Goal: Check status

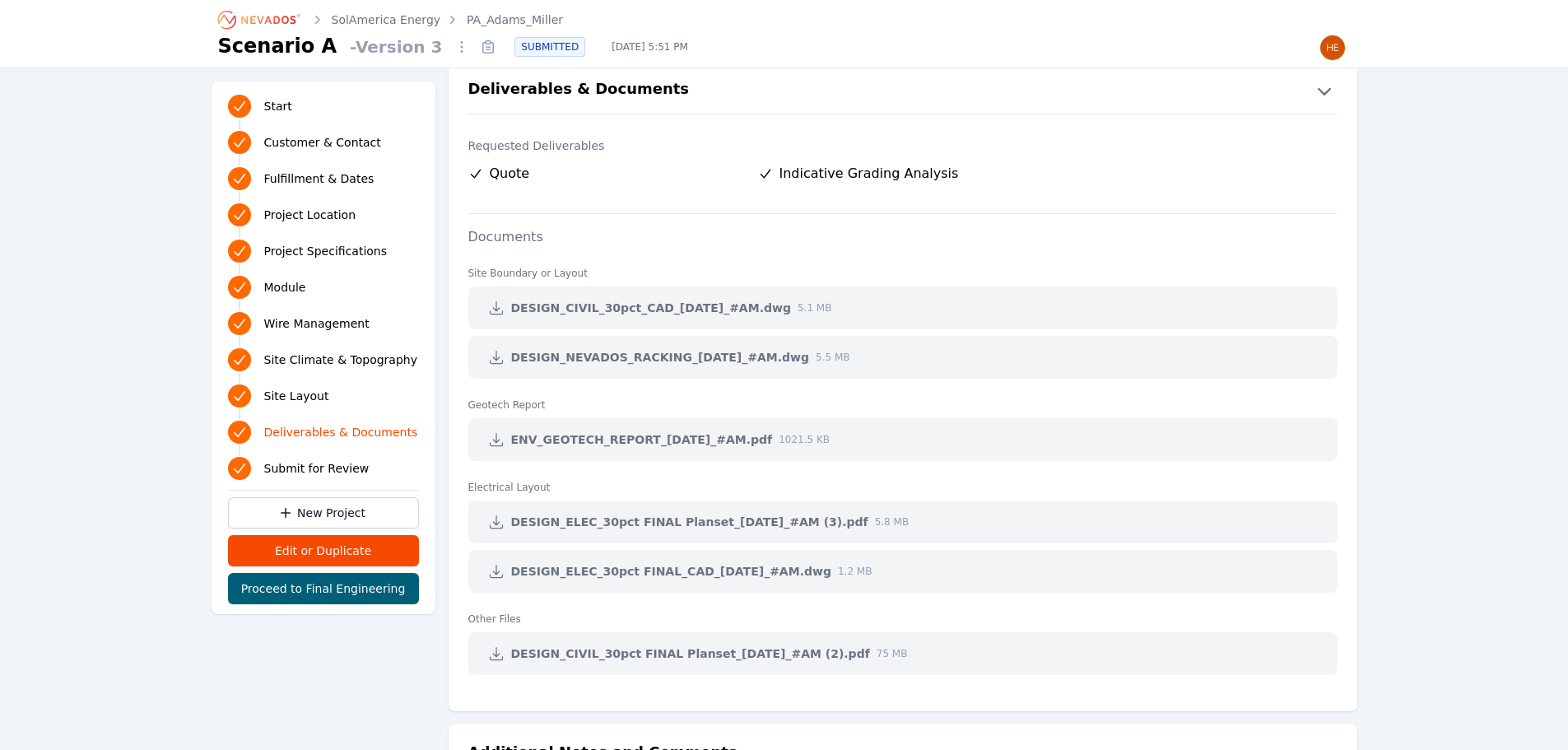
scroll to position [3362, 0]
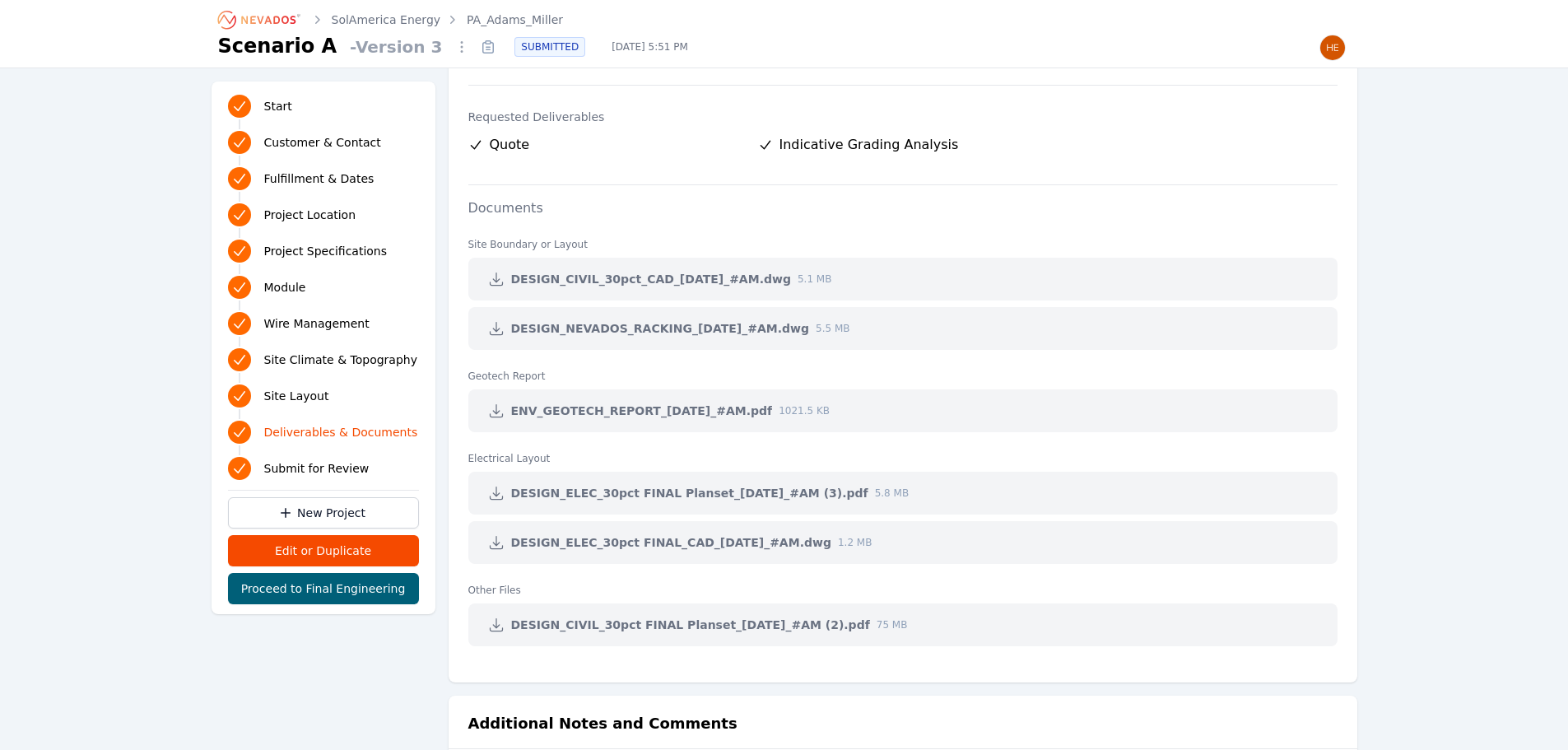
click at [494, 333] on icon at bounding box center [496, 328] width 17 height 17
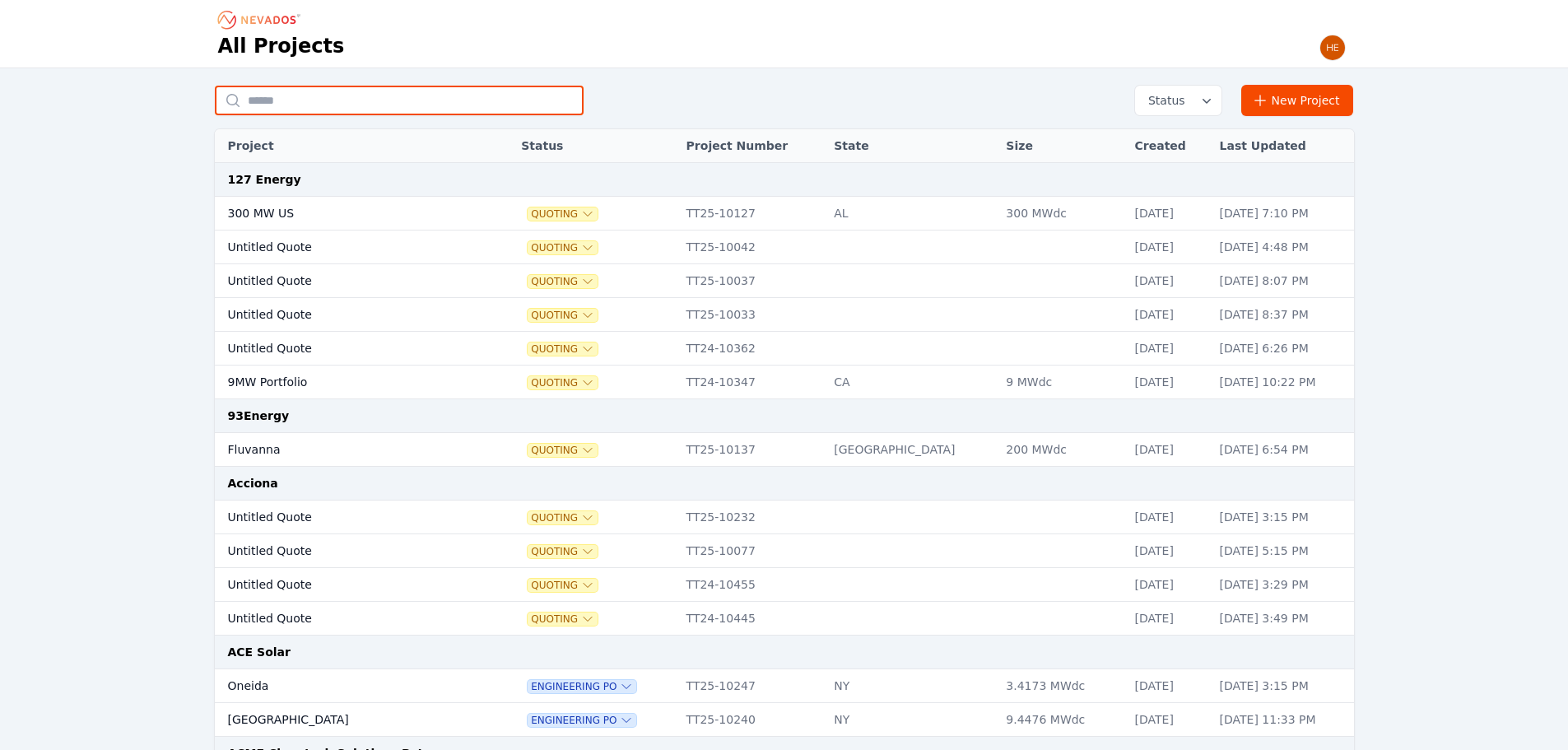
click at [393, 94] on input "text" at bounding box center [399, 100] width 368 height 30
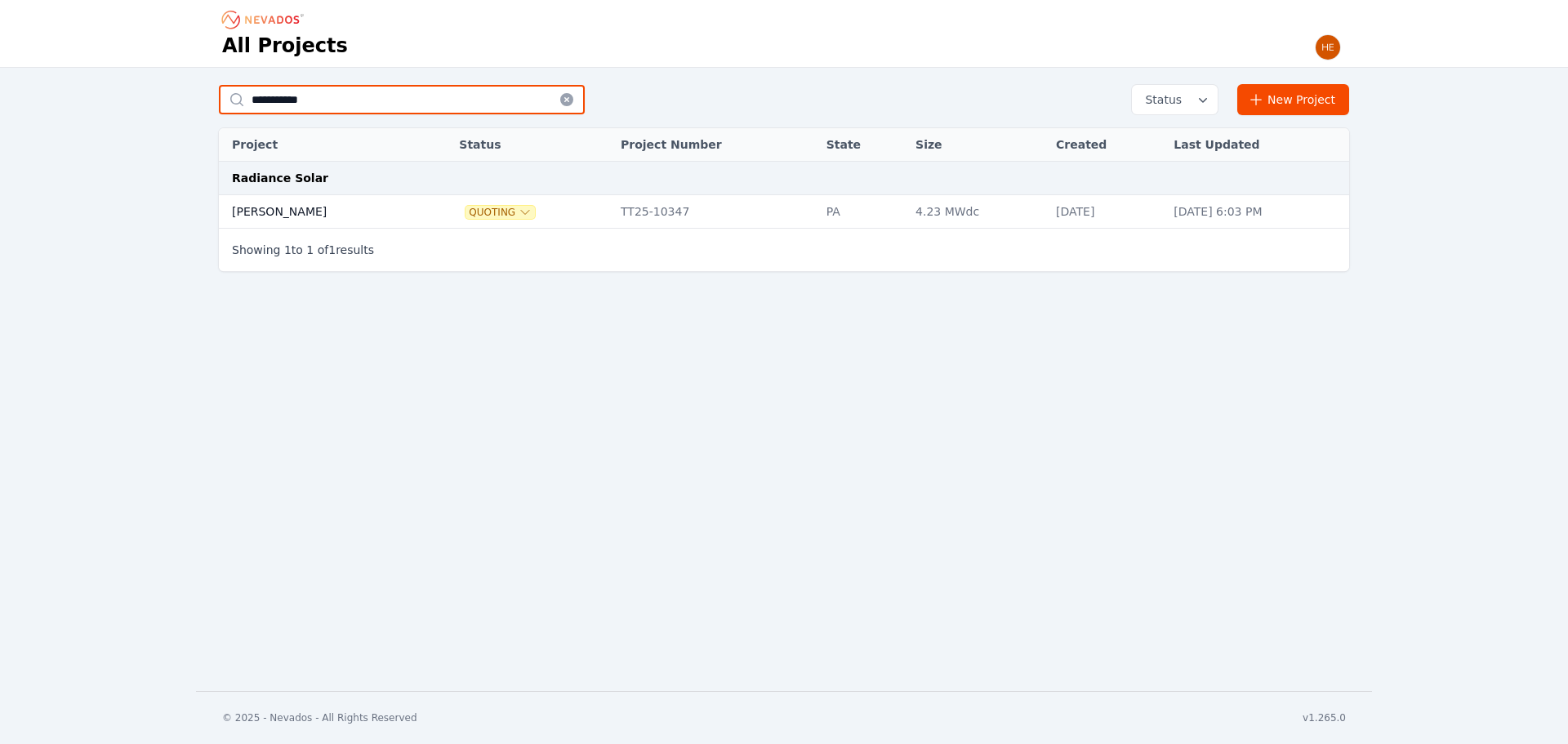
type input "**********"
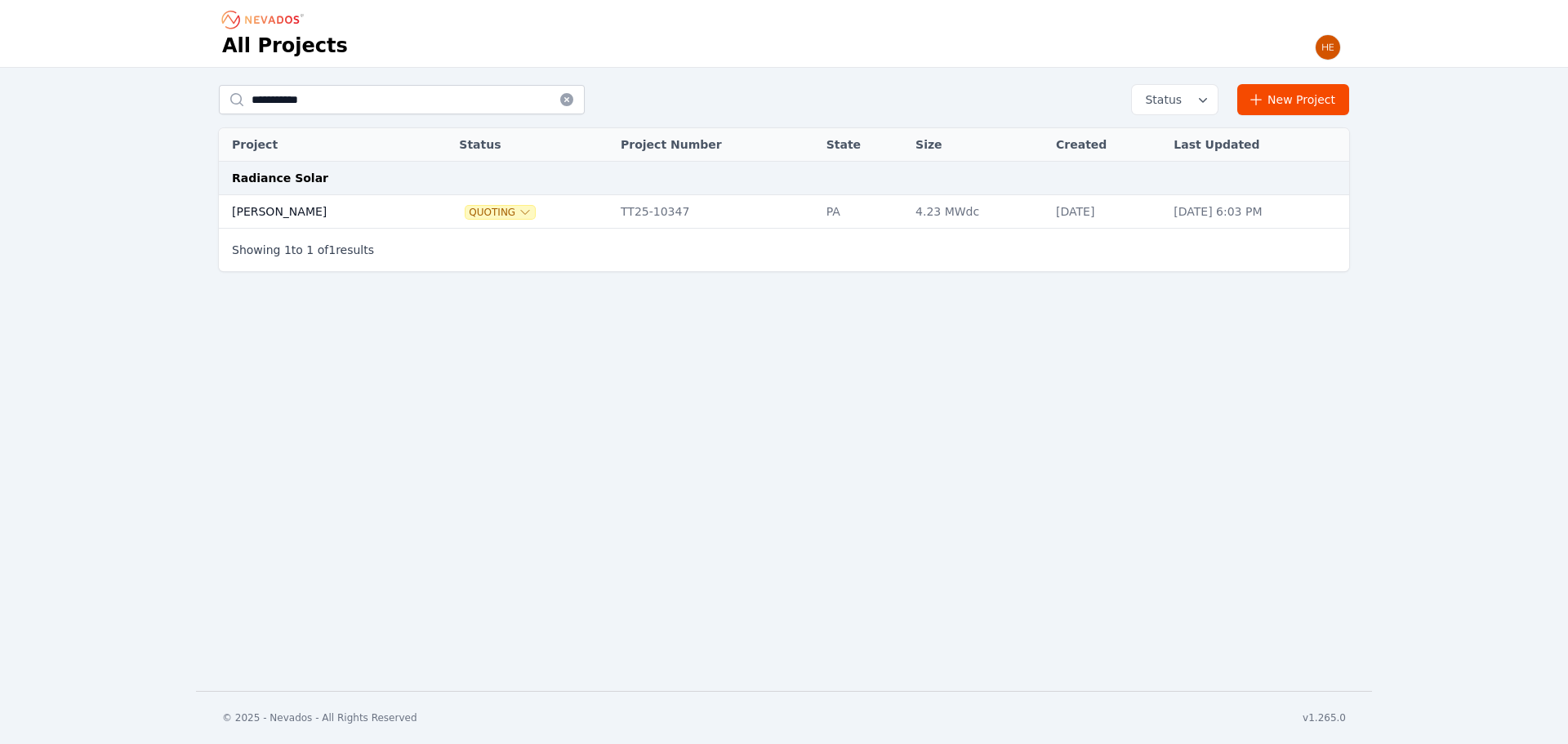
click at [311, 209] on td "York Watkins" at bounding box center [320, 212] width 203 height 33
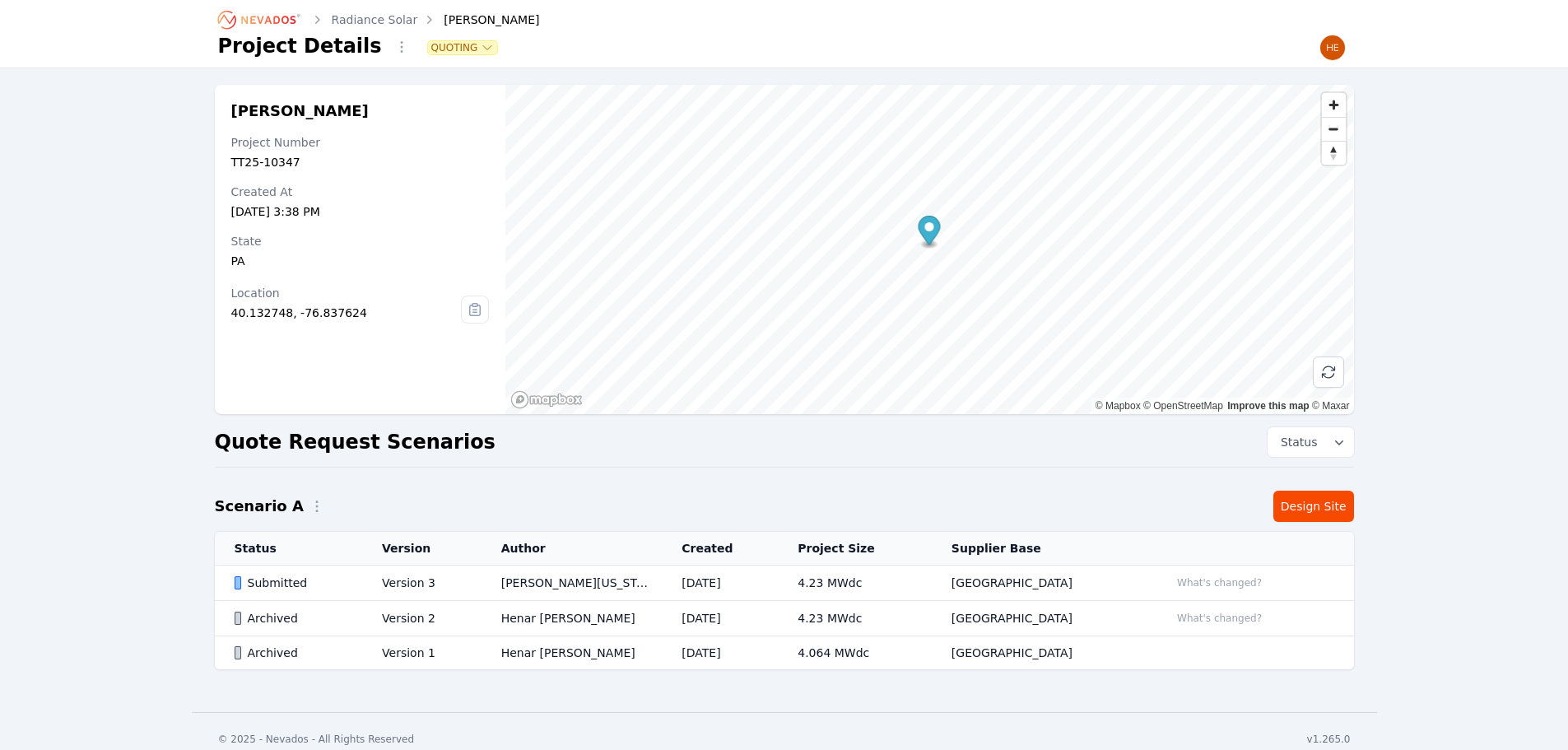
click at [284, 592] on td "Submitted" at bounding box center [289, 584] width 149 height 36
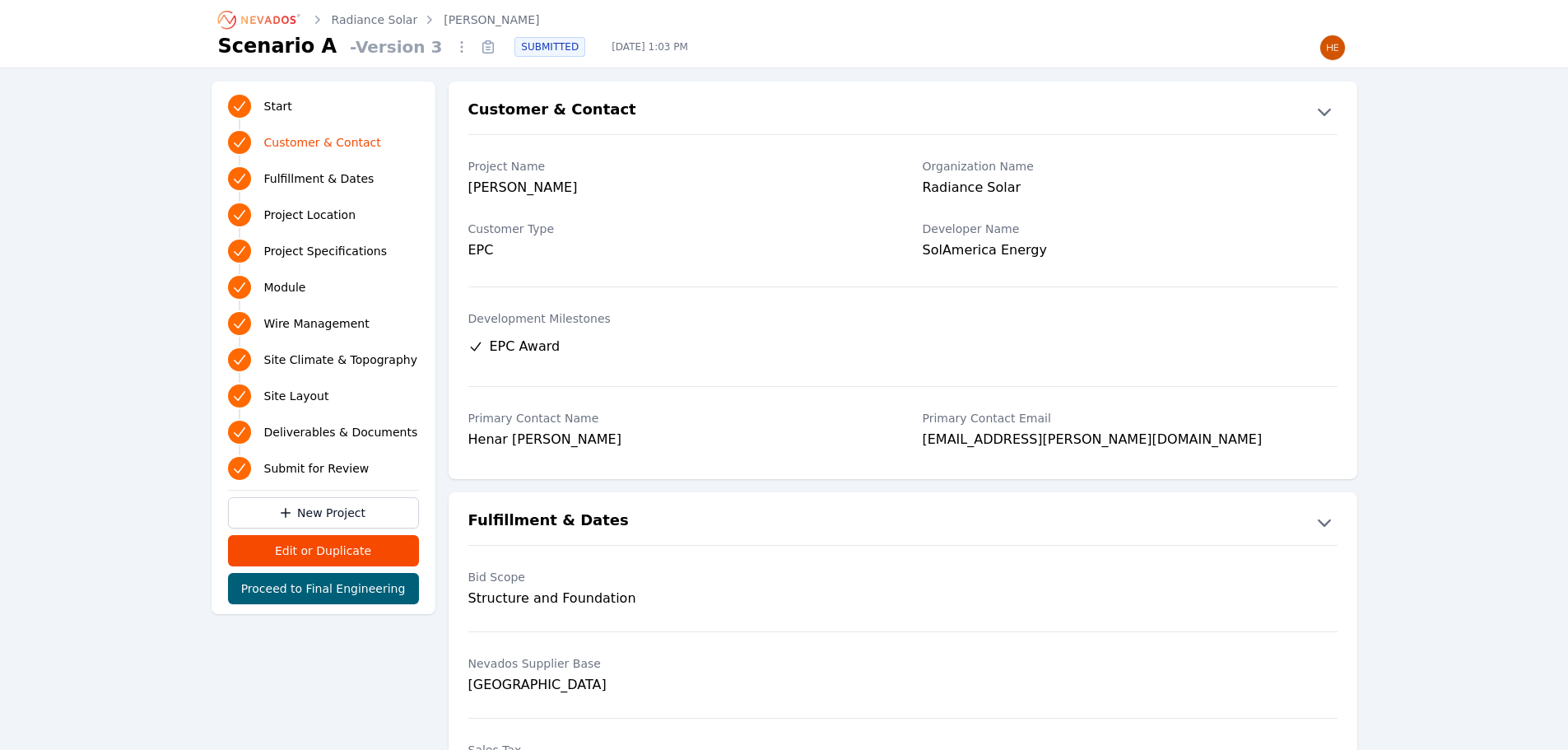
click at [274, 26] on icon "Breadcrumb" at bounding box center [260, 20] width 90 height 27
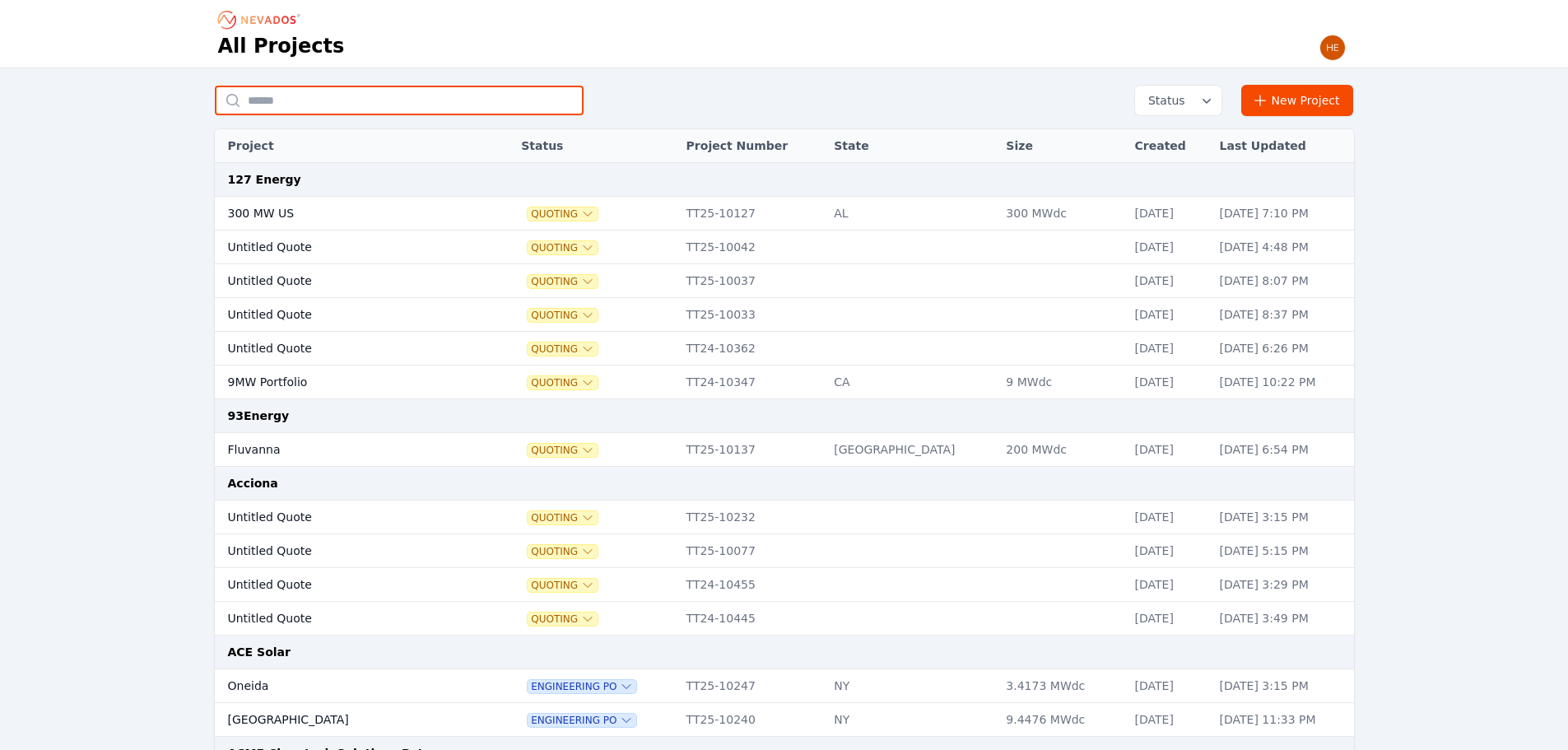
click at [306, 102] on input "text" at bounding box center [399, 100] width 368 height 30
type input "**********"
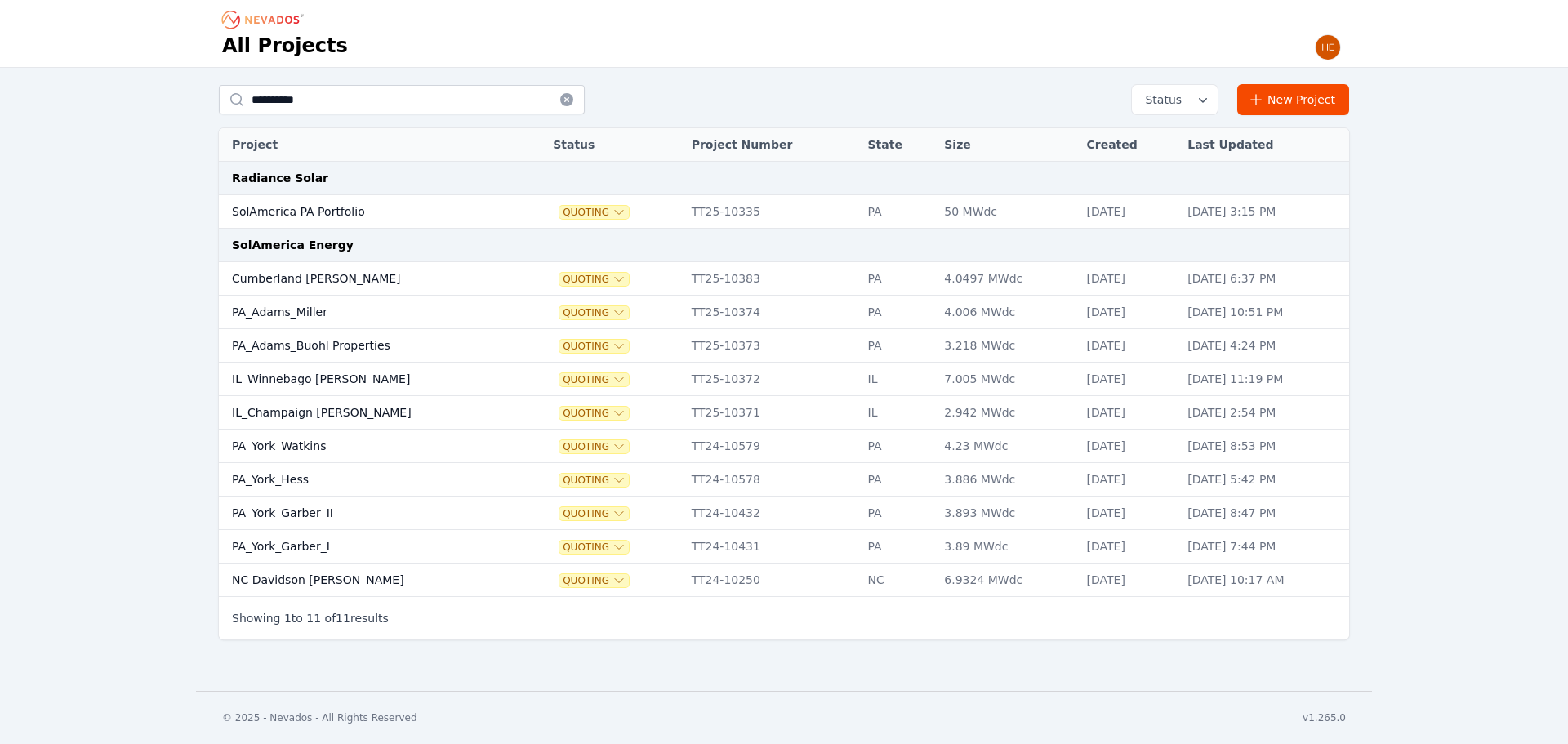
click at [298, 548] on td "PA_York_Garber_I" at bounding box center [369, 546] width 302 height 33
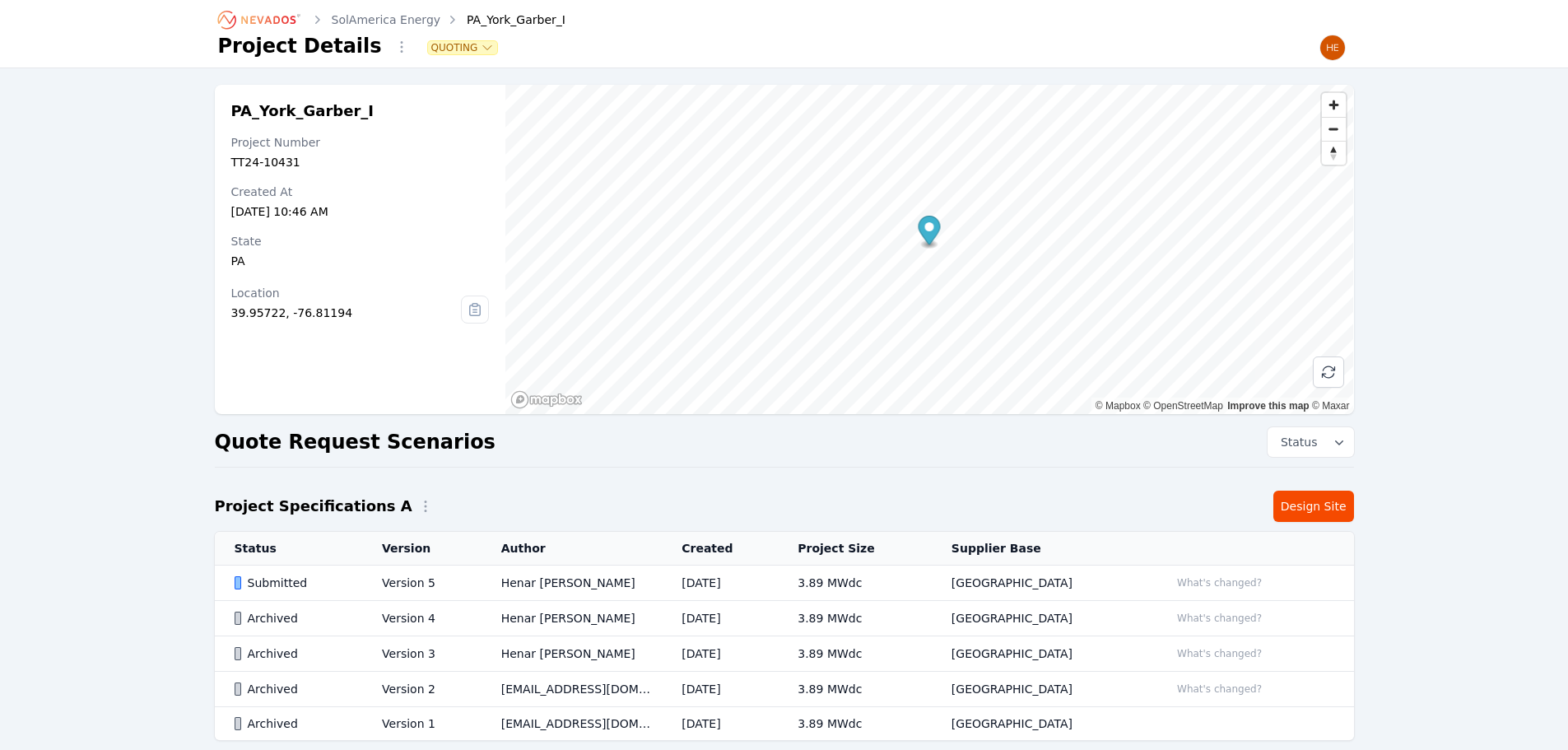
click at [363, 16] on link "SolAmerica Energy" at bounding box center [386, 20] width 110 height 17
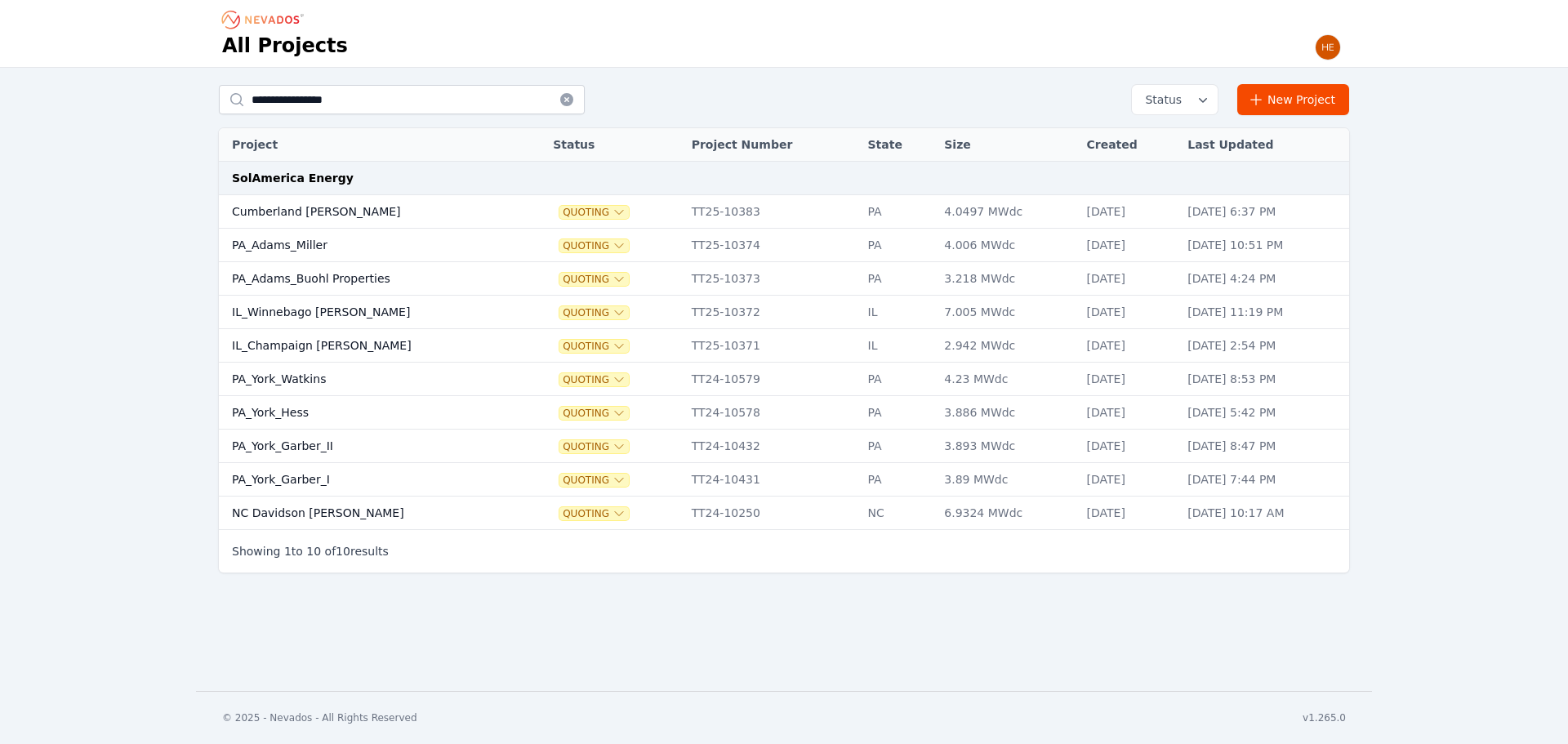
click at [346, 446] on td "PA_York_Garber_II" at bounding box center [369, 446] width 302 height 33
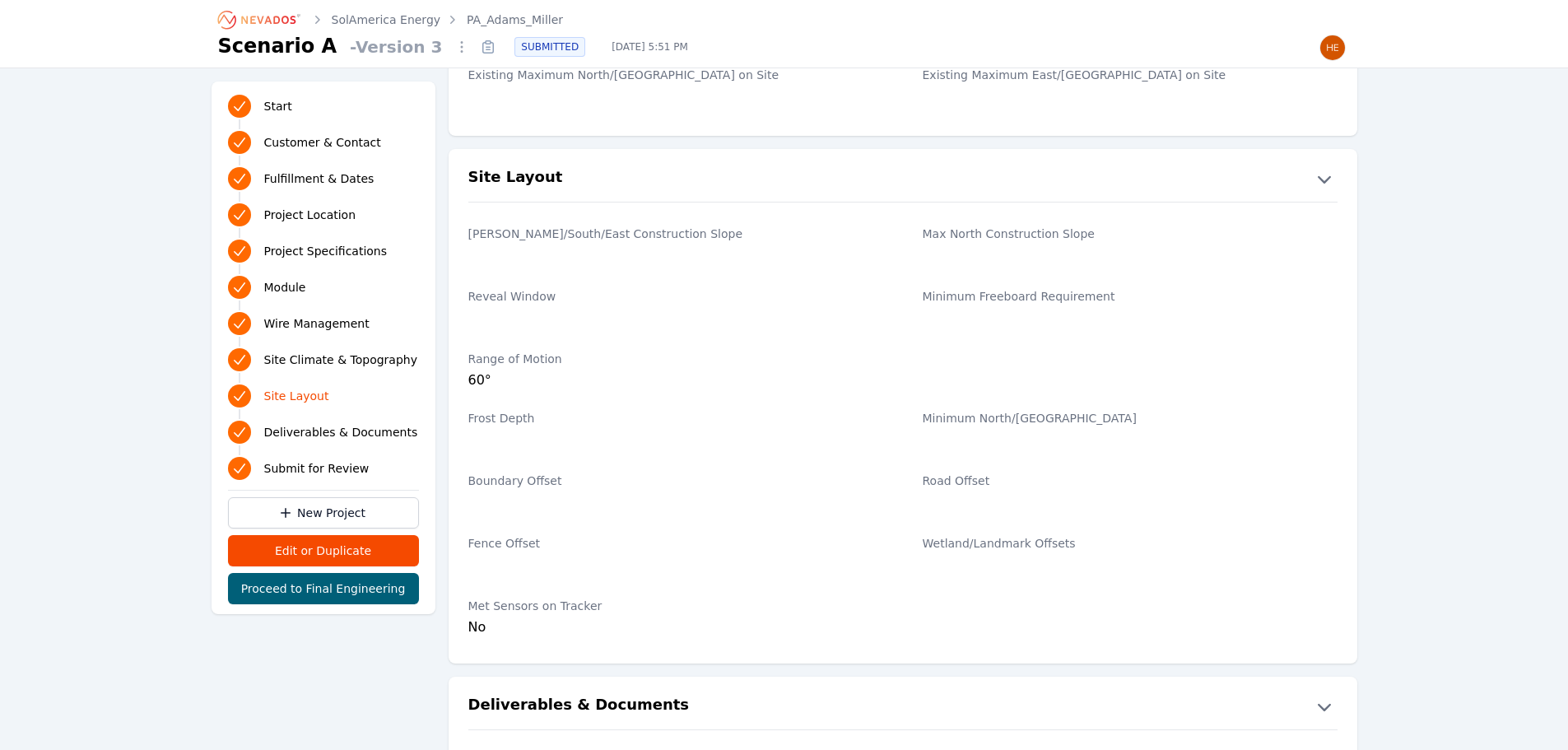
scroll to position [3211, 0]
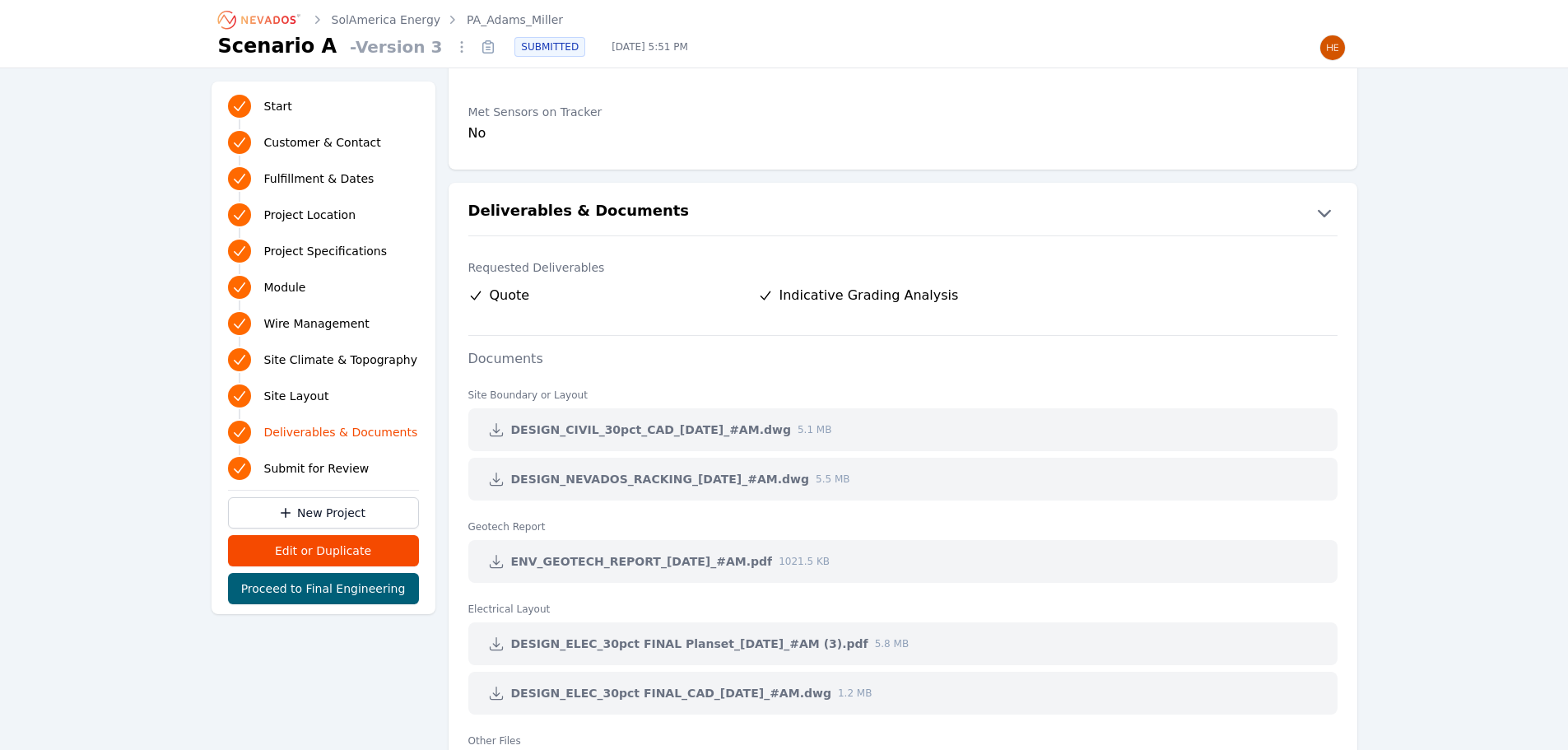
click at [492, 481] on icon at bounding box center [496, 479] width 17 height 17
click at [492, 426] on icon at bounding box center [496, 430] width 17 height 17
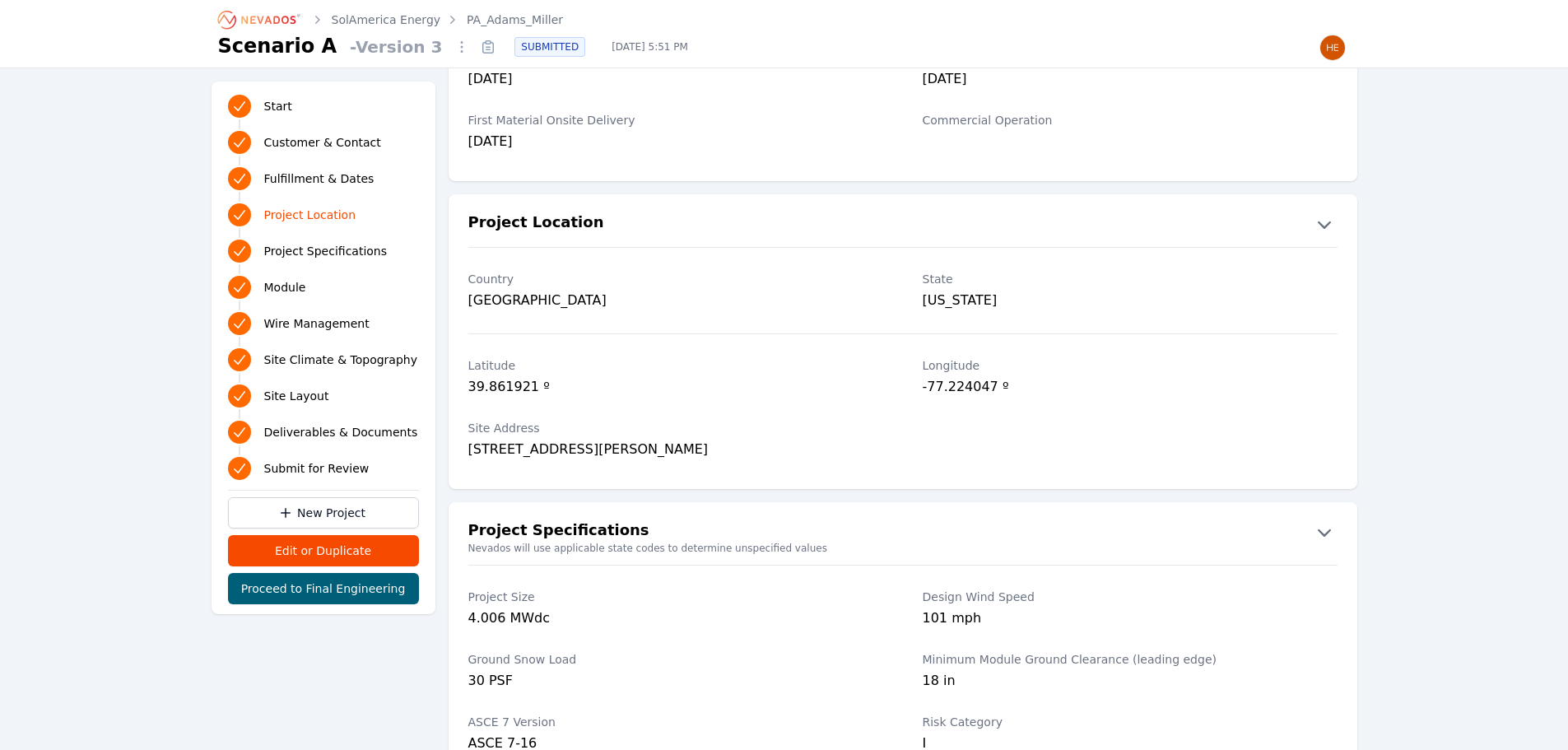
scroll to position [659, 0]
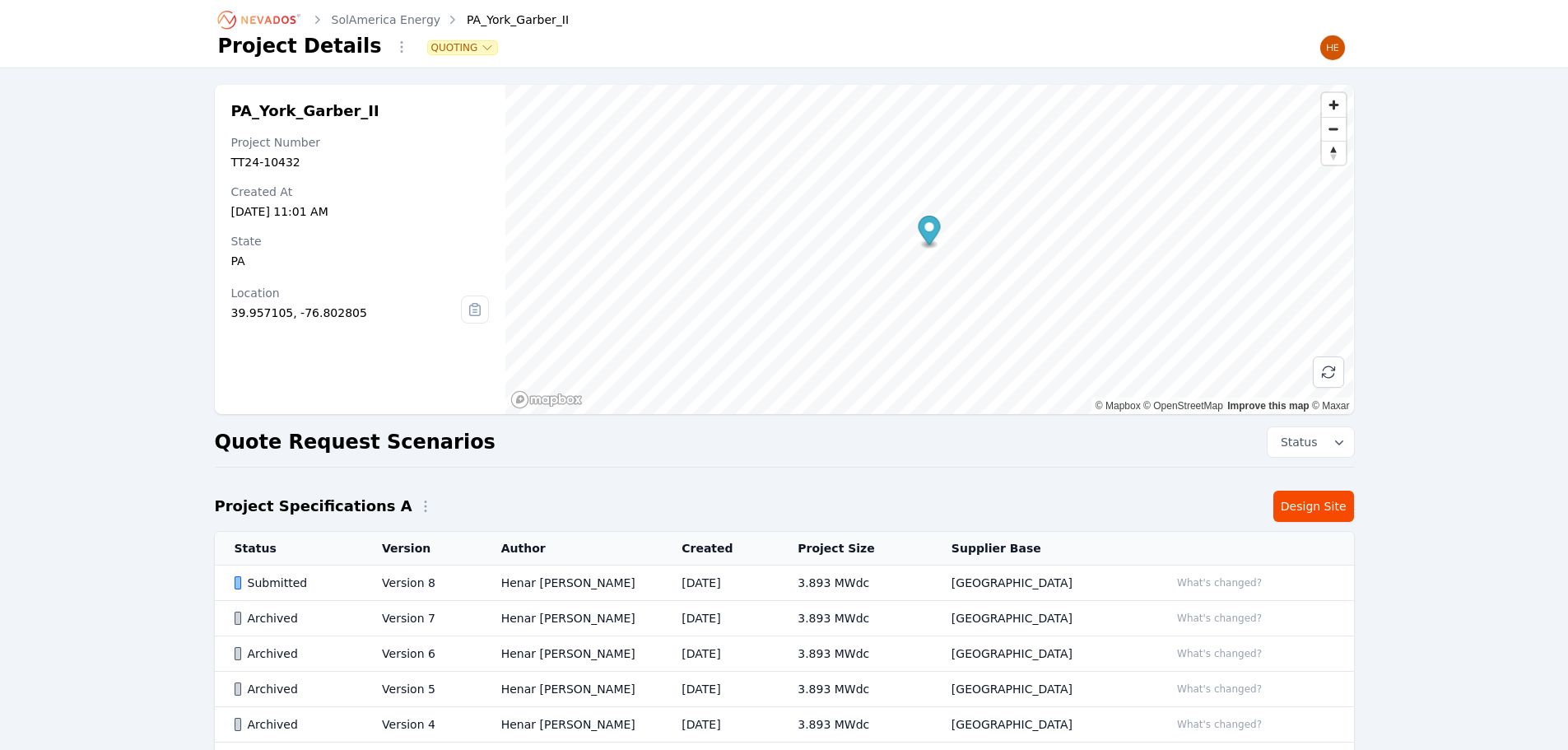
click at [281, 12] on icon "Breadcrumb" at bounding box center [260, 20] width 90 height 27
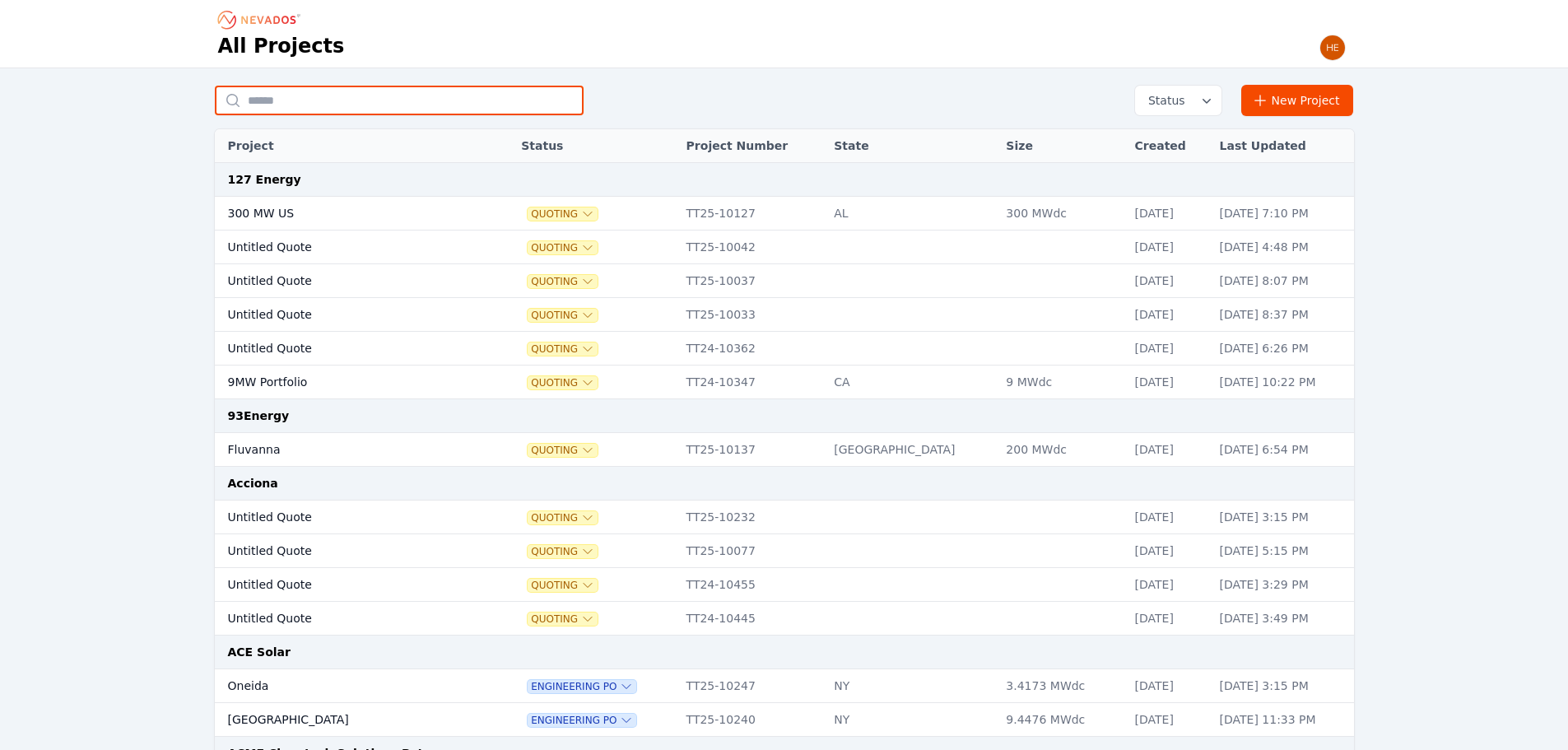
click at [303, 95] on input "text" at bounding box center [399, 100] width 368 height 30
type input "**********"
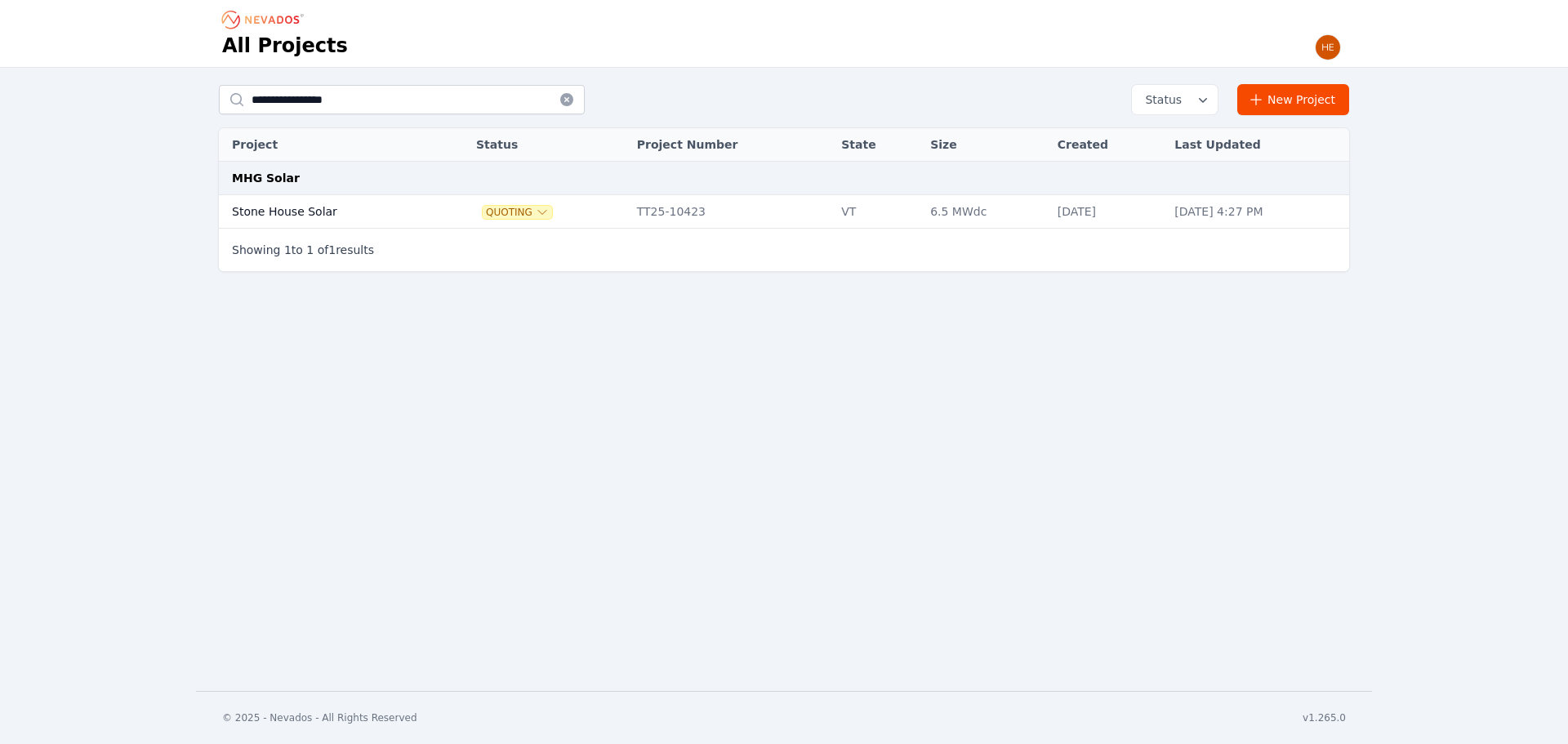
click at [292, 210] on td "Stone House Solar" at bounding box center [329, 212] width 220 height 33
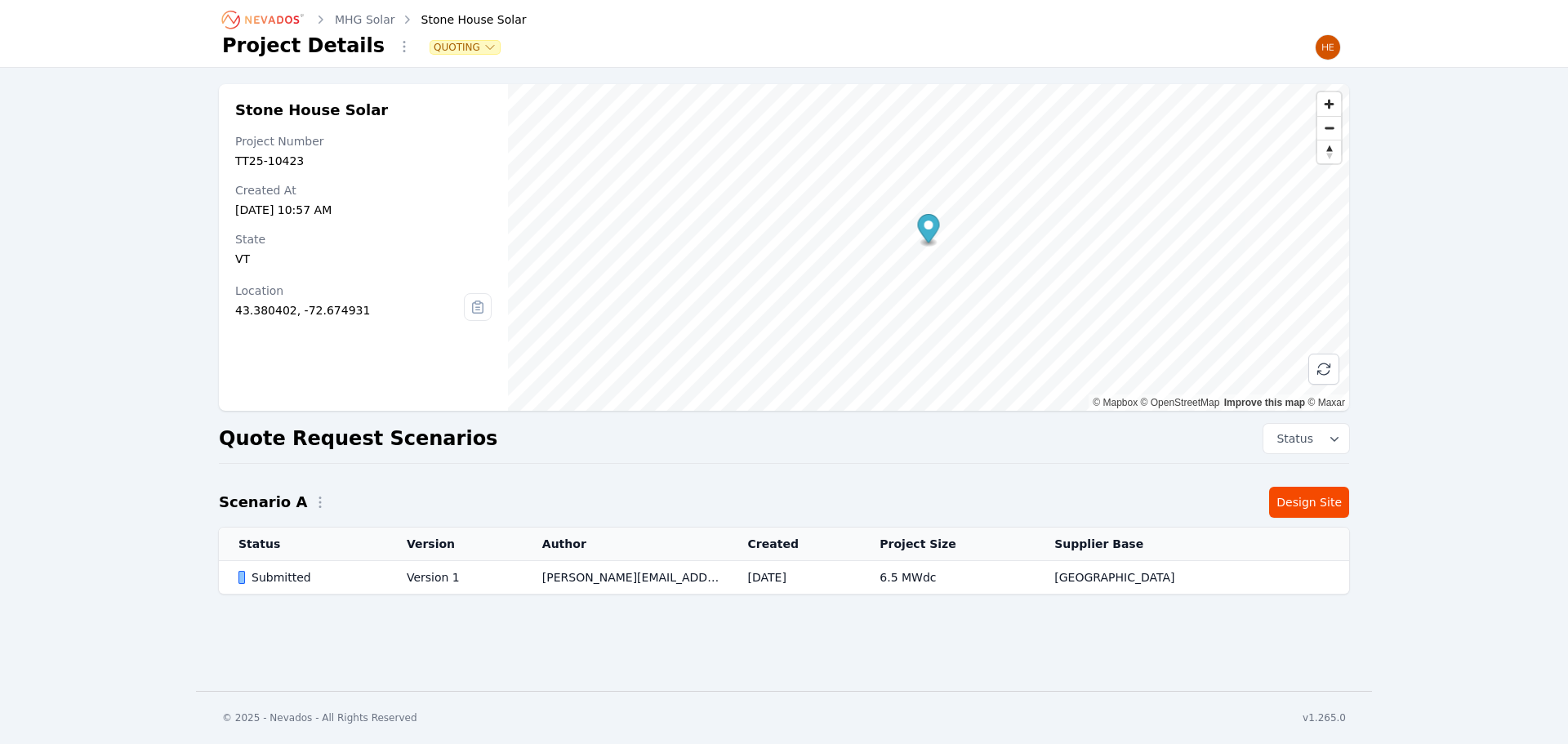
click at [284, 570] on div "Submitted" at bounding box center [308, 577] width 140 height 17
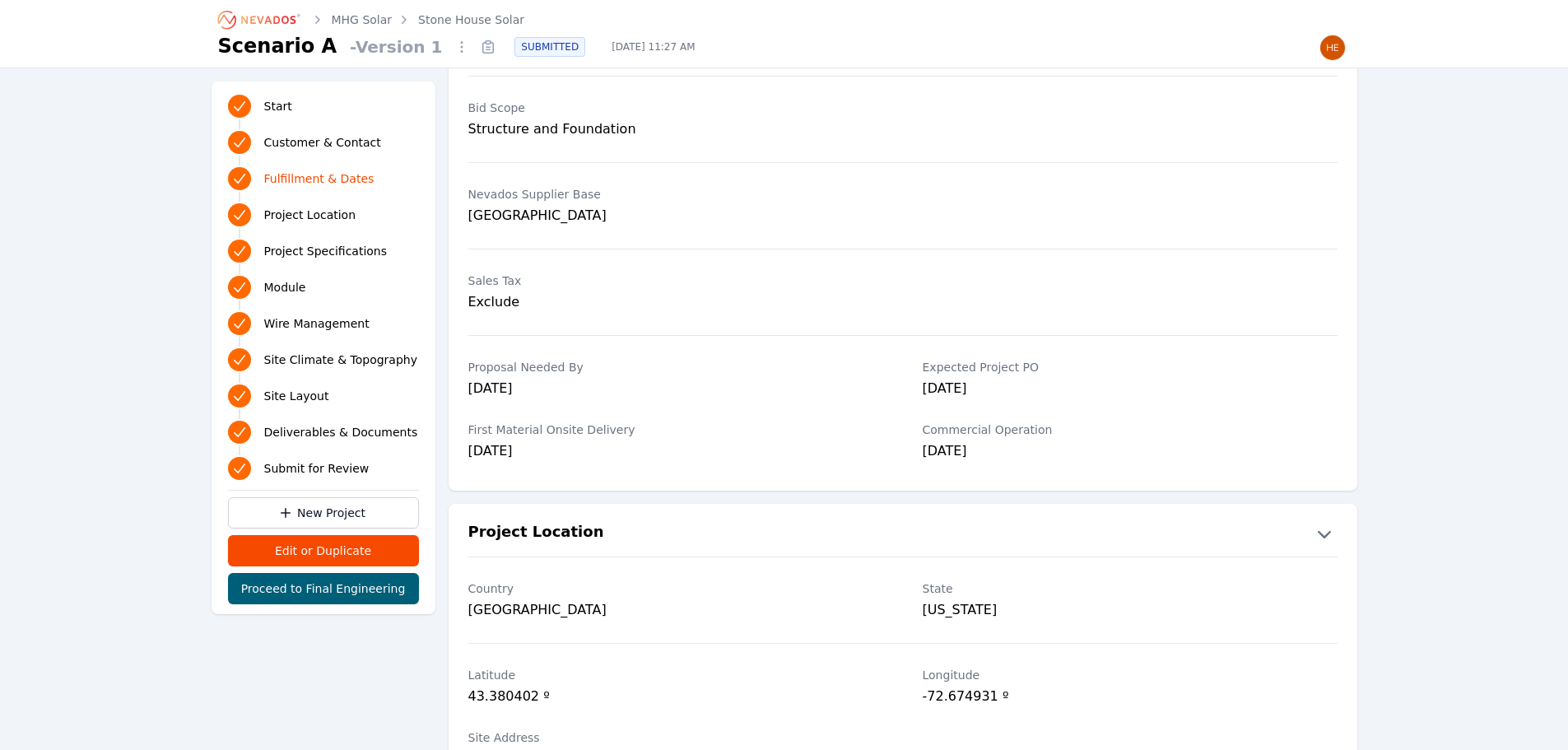
scroll to position [412, 0]
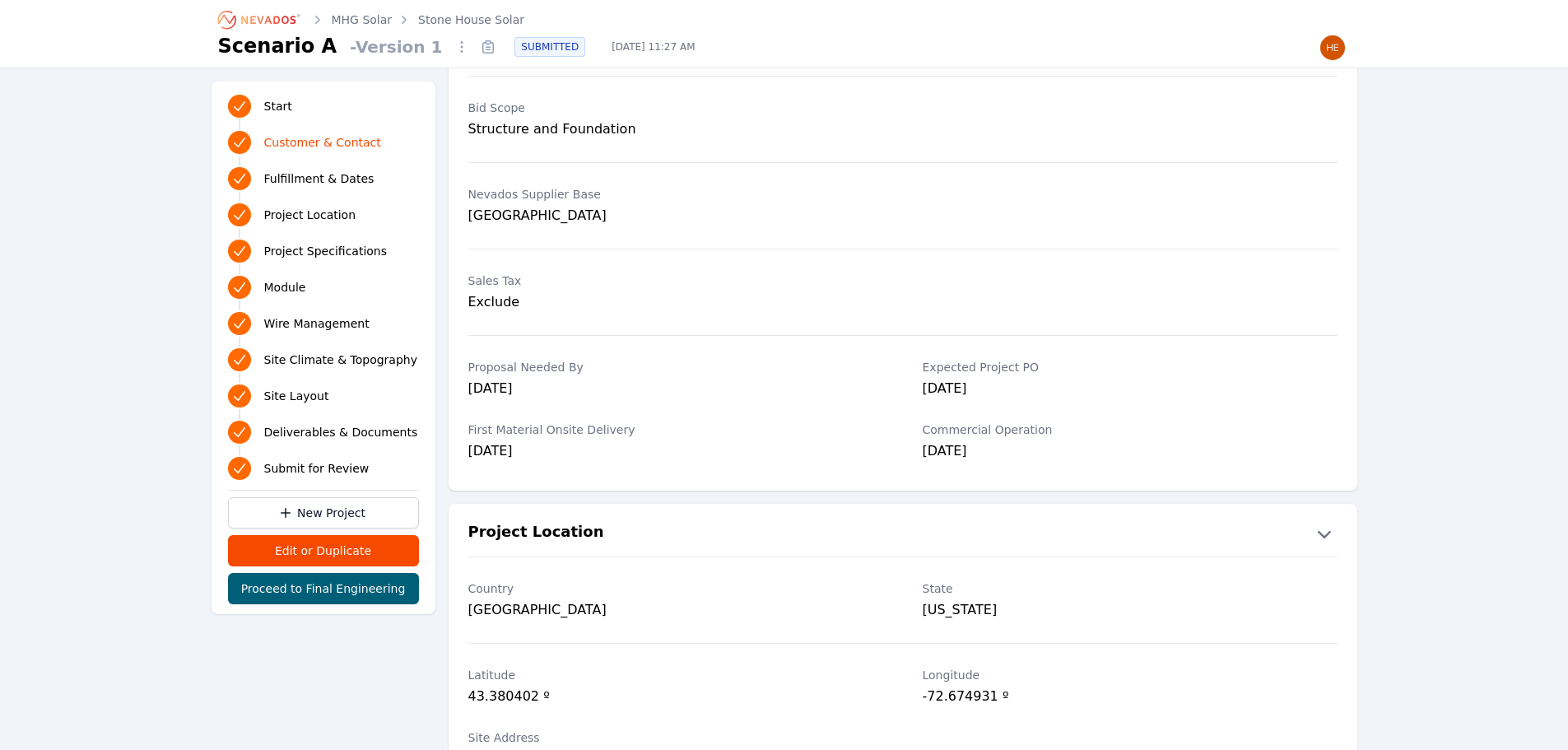
scroll to position [577, 0]
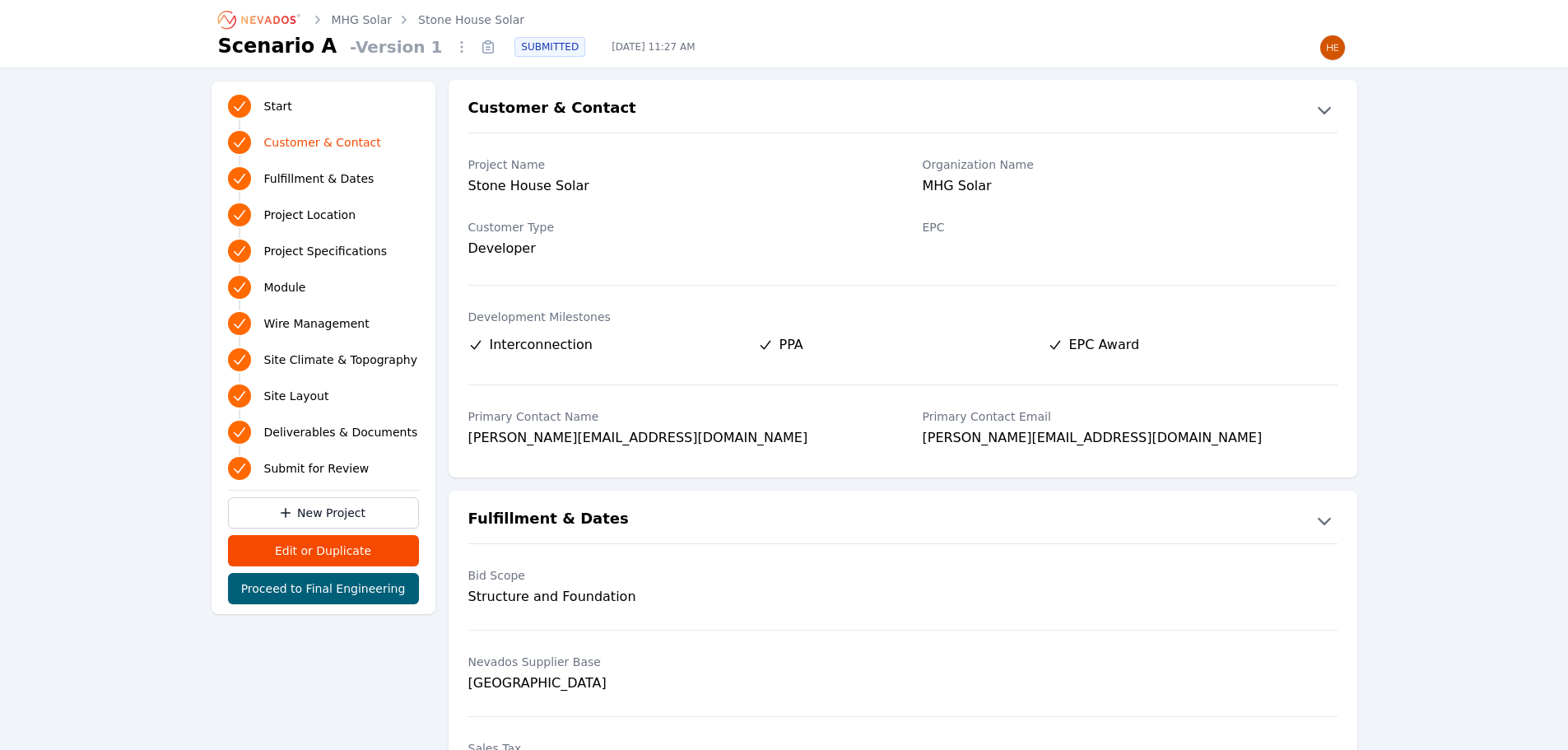
scroll to position [0, 0]
click at [261, 21] on icon "Breadcrumb" at bounding box center [268, 20] width 54 height 8
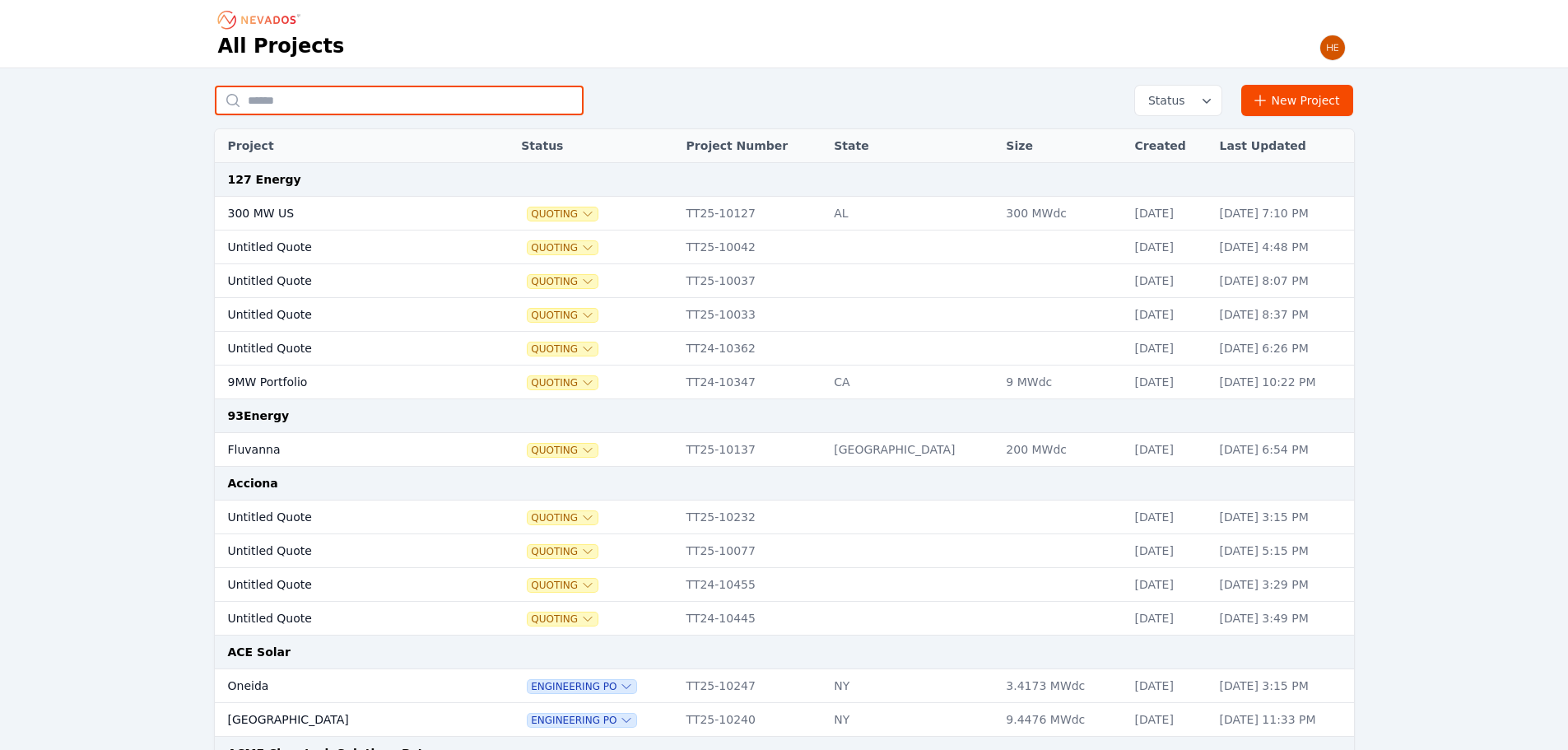
click at [314, 107] on input "text" at bounding box center [399, 100] width 368 height 30
type input "**********"
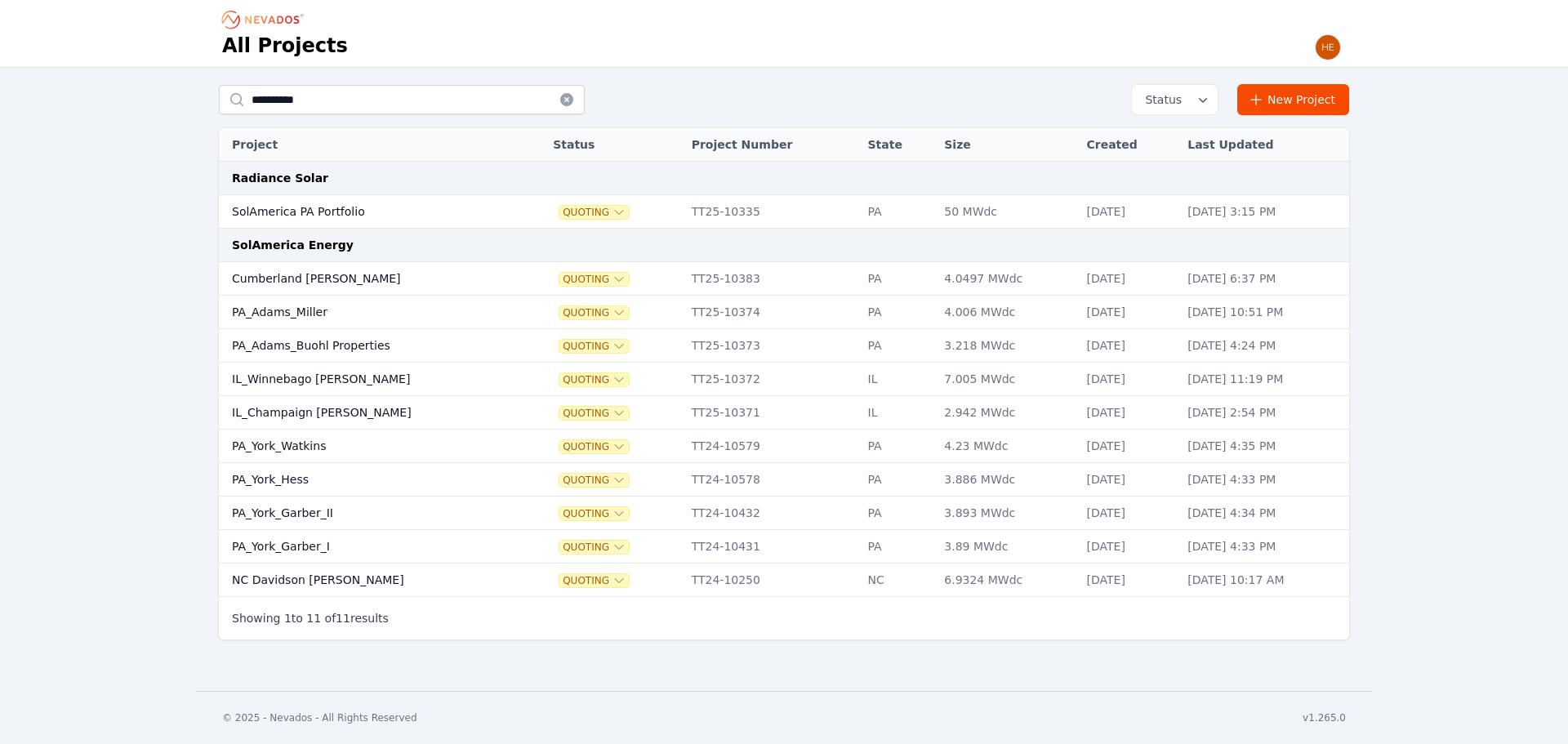
click at [330, 555] on td "PA_York_Garber_I" at bounding box center [369, 546] width 302 height 33
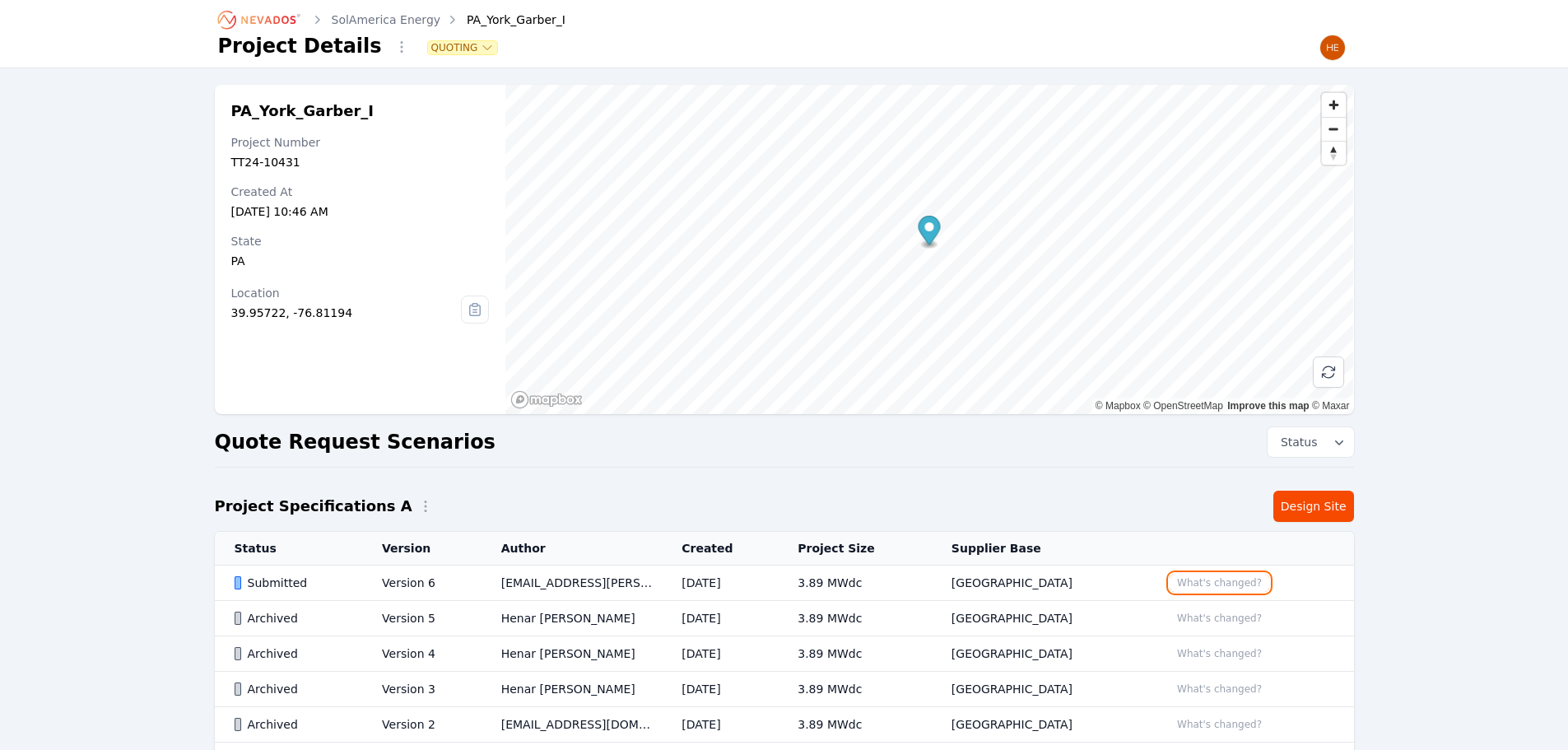
click at [1218, 578] on button "What's changed?" at bounding box center [1219, 583] width 100 height 18
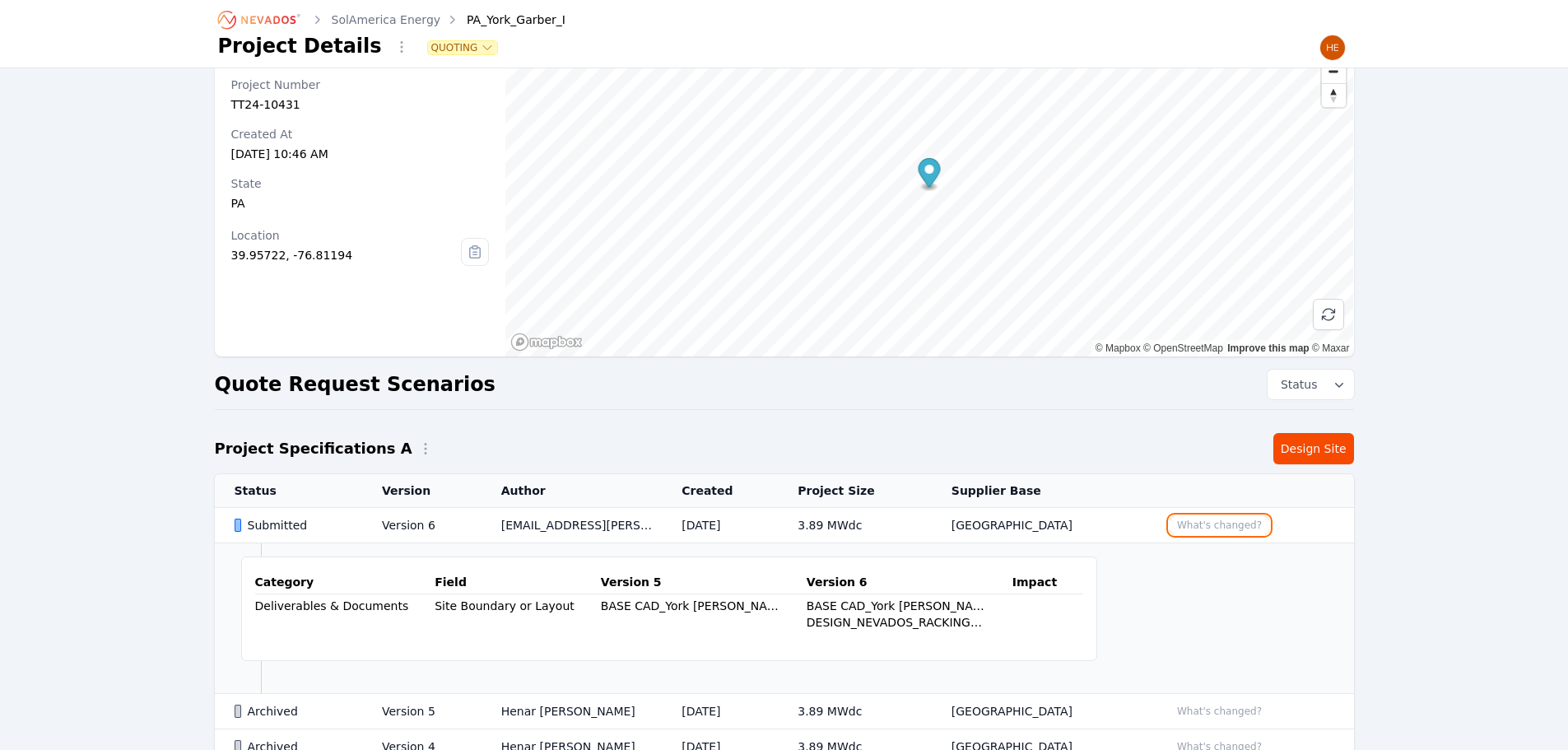
scroll to position [82, 0]
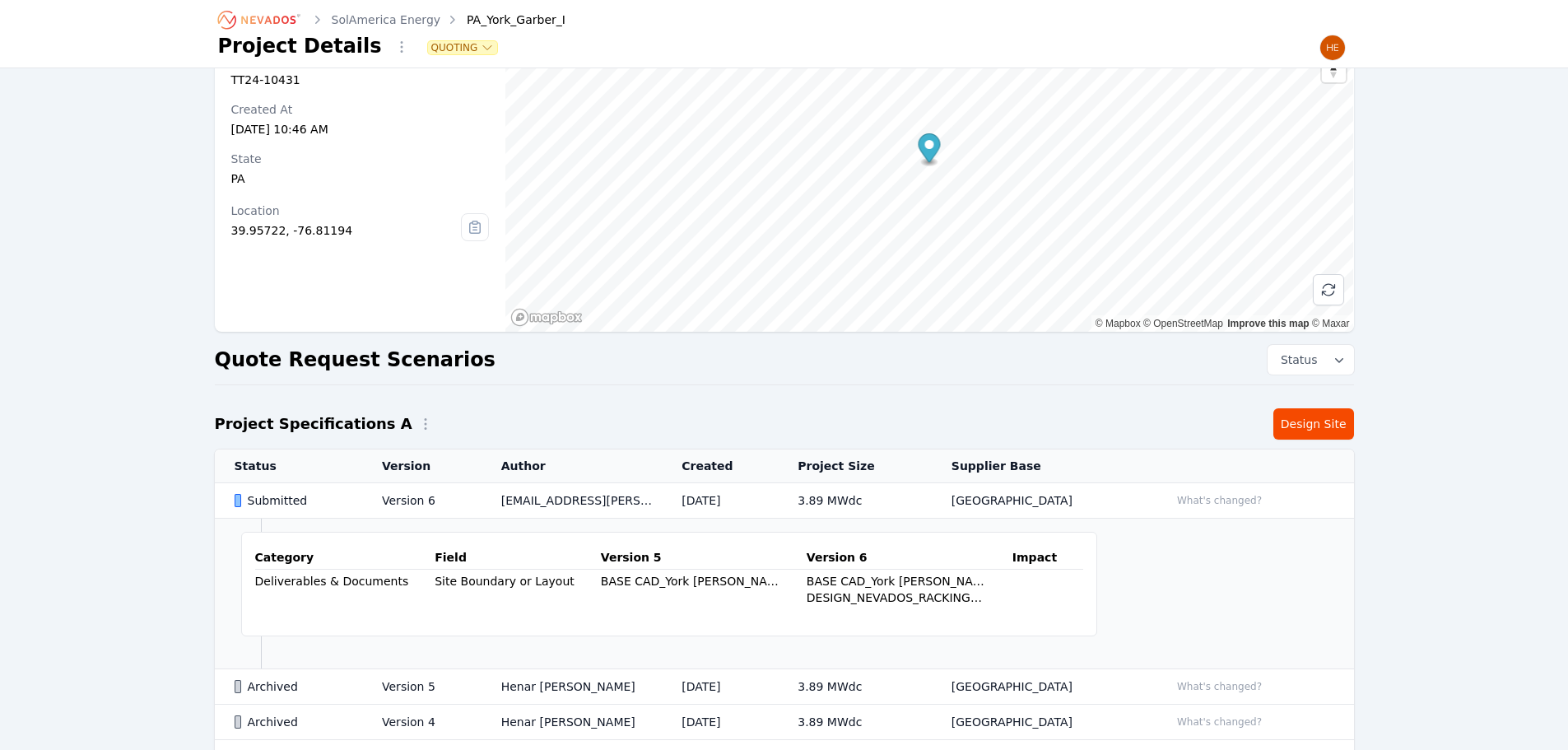
click at [287, 503] on div "Submitted" at bounding box center [294, 500] width 120 height 17
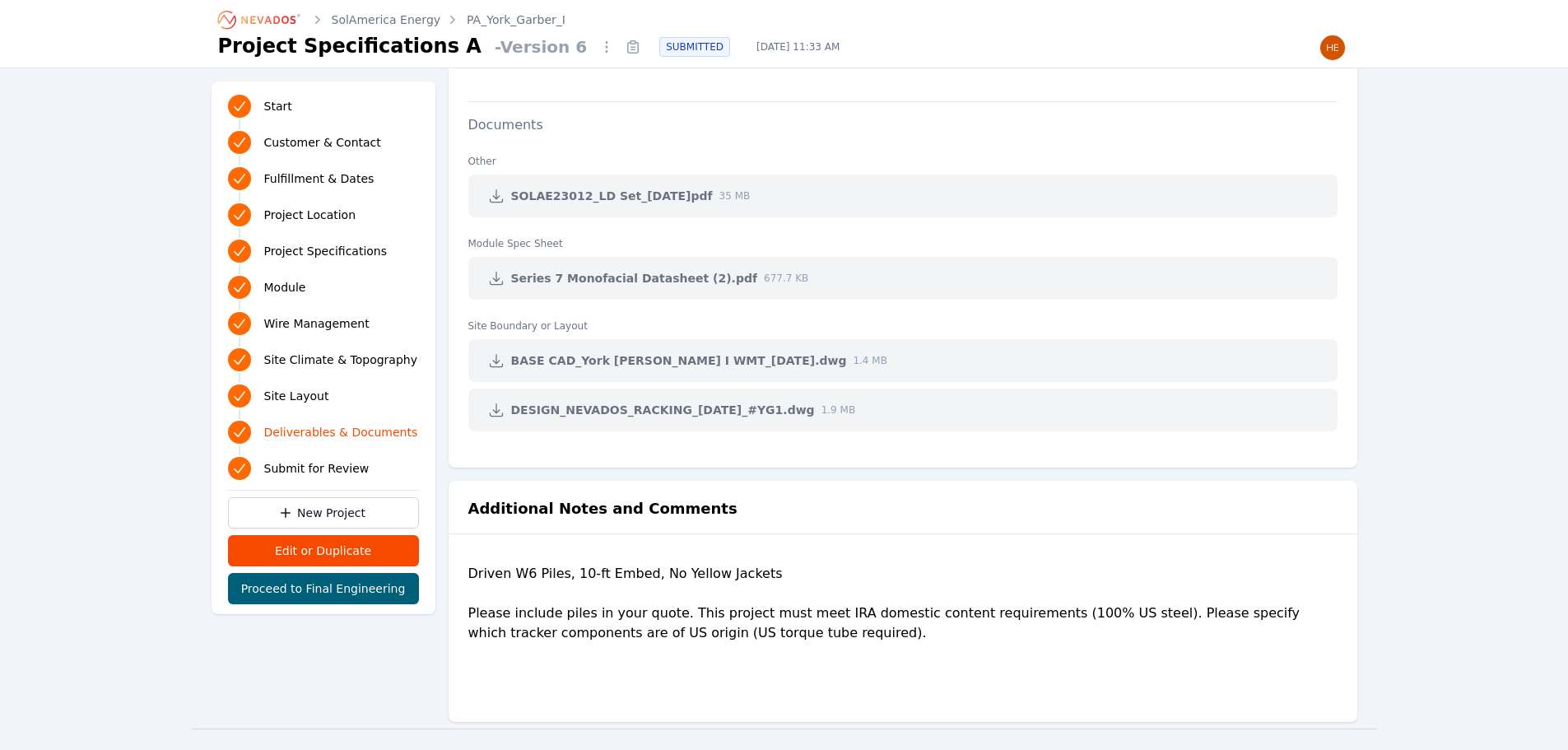
scroll to position [3388, 0]
